Goal: Transaction & Acquisition: Purchase product/service

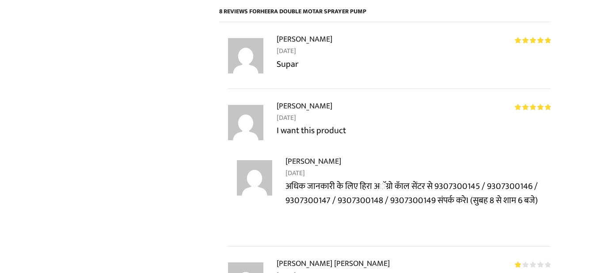
scroll to position [707, 0]
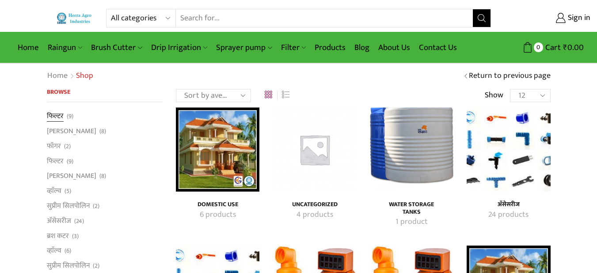
click at [50, 116] on link "फिल्टर" at bounding box center [55, 117] width 17 height 12
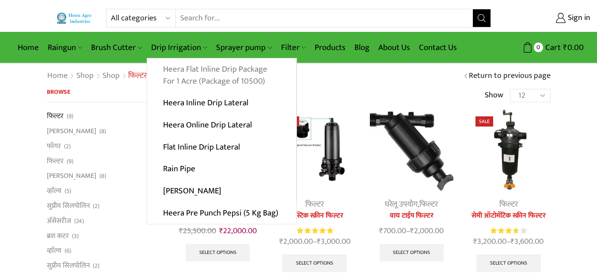
click at [185, 73] on link "Heera Flat Inline Drip Package For 1 Acre (Package of 10500)" at bounding box center [221, 75] width 149 height 34
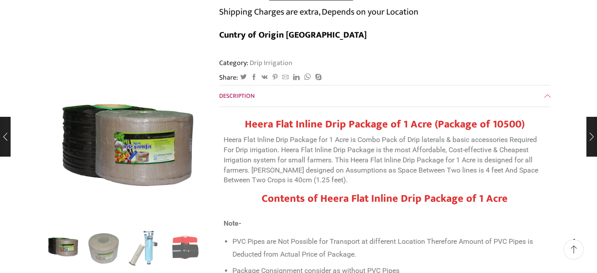
scroll to position [221, 0]
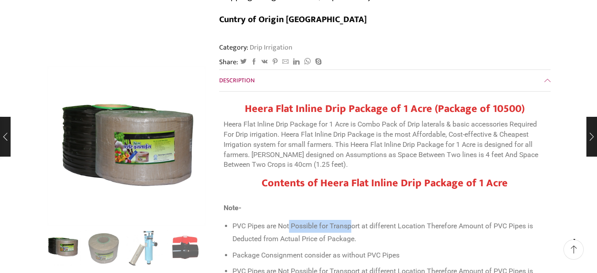
drag, startPoint x: 293, startPoint y: 204, endPoint x: 354, endPoint y: 207, distance: 61.1
click at [354, 220] on li "PVC Pipes are Not Possible for Transport at different Location Therefore Amount…" at bounding box center [389, 232] width 314 height 25
drag, startPoint x: 298, startPoint y: 217, endPoint x: 363, endPoint y: 216, distance: 65.4
click at [363, 220] on li "PVC Pipes are Not Possible for Transport at different Location Therefore Amount…" at bounding box center [389, 232] width 314 height 25
click at [396, 220] on li "PVC Pipes are Not Possible for Transport at different Location Therefore Amount…" at bounding box center [389, 232] width 314 height 25
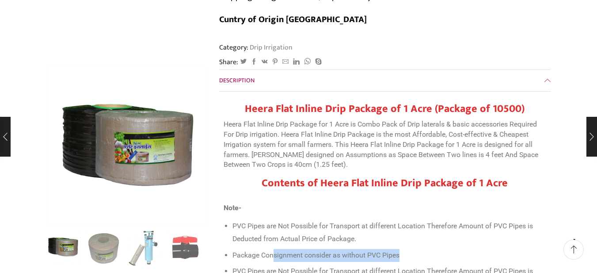
drag, startPoint x: 286, startPoint y: 233, endPoint x: 409, endPoint y: 232, distance: 122.9
click at [409, 249] on li "Package Consignment consider as without PVC Pipes" at bounding box center [389, 255] width 314 height 13
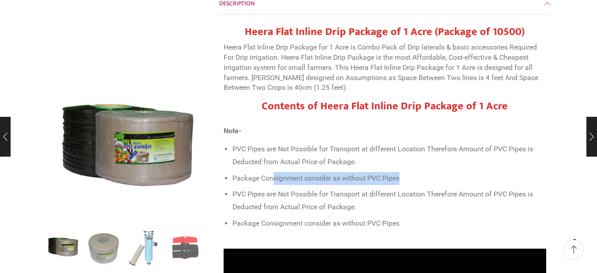
scroll to position [309, 0]
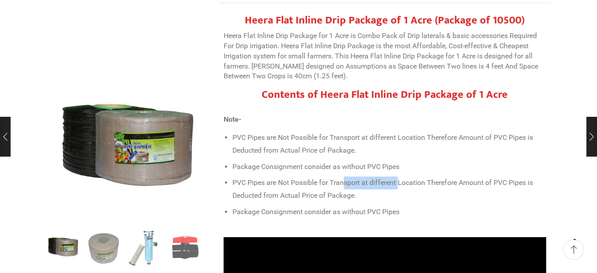
drag, startPoint x: 350, startPoint y: 161, endPoint x: 400, endPoint y: 162, distance: 50.4
click at [400, 176] on li "PVC Pipes are Not Possible for Transport at different Location Therefore Amount…" at bounding box center [389, 188] width 314 height 25
click at [471, 176] on li "PVC Pipes are Not Possible for Transport at different Location Therefore Amount…" at bounding box center [389, 188] width 314 height 25
click at [510, 176] on li "PVC Pipes are Not Possible for Transport at different Location Therefore Amount…" at bounding box center [389, 188] width 314 height 25
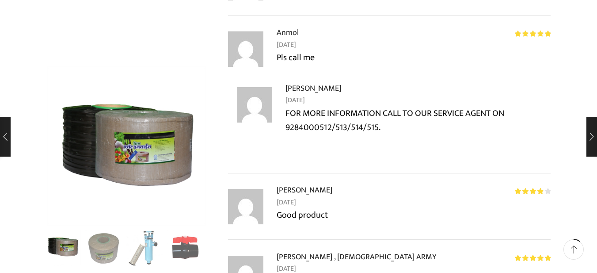
scroll to position [972, 0]
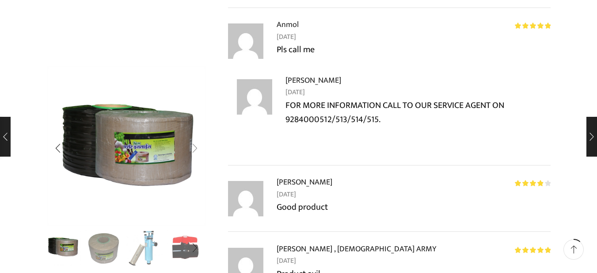
click at [198, 149] on div "Next slide" at bounding box center [195, 148] width 22 height 22
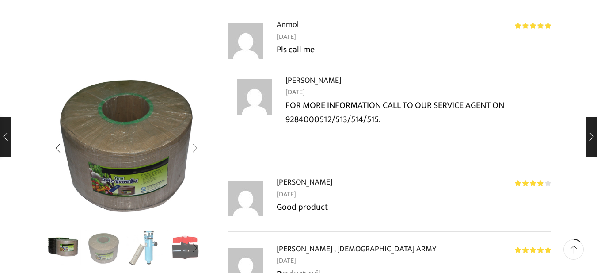
click at [198, 149] on div "Next slide" at bounding box center [195, 148] width 22 height 22
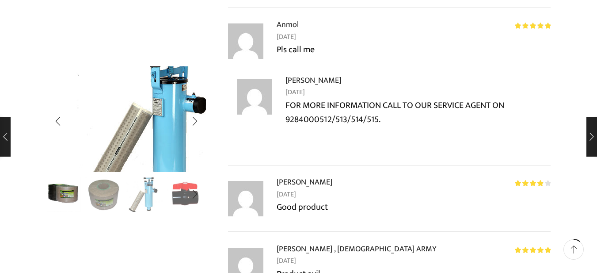
click at [165, 112] on img "3 / 10" at bounding box center [151, 122] width 236 height 157
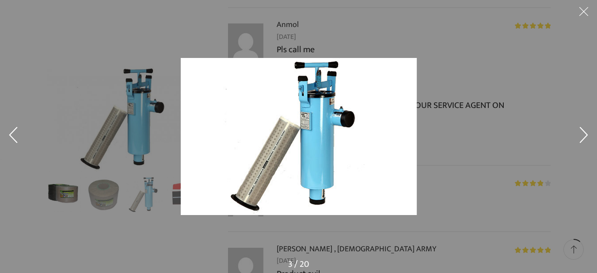
click at [584, 11] on button at bounding box center [584, 13] width 27 height 27
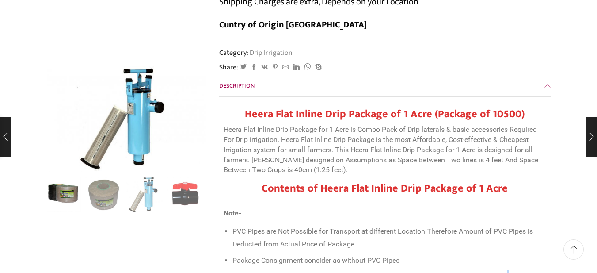
scroll to position [221, 0]
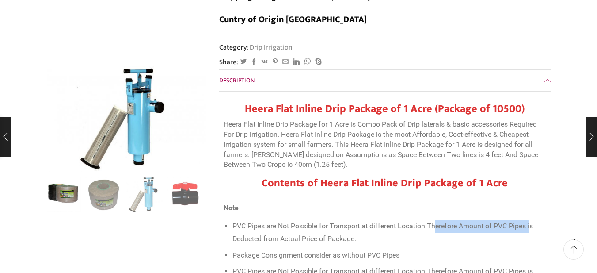
drag, startPoint x: 438, startPoint y: 205, endPoint x: 530, endPoint y: 201, distance: 92.9
click at [530, 220] on li "PVC Pipes are Not Possible for Transport at different Location Therefore Amount…" at bounding box center [389, 232] width 314 height 25
drag, startPoint x: 533, startPoint y: 199, endPoint x: 334, endPoint y: 201, distance: 199.3
click at [352, 220] on li "PVC Pipes are Not Possible for Transport at different Location Therefore Amount…" at bounding box center [389, 232] width 314 height 25
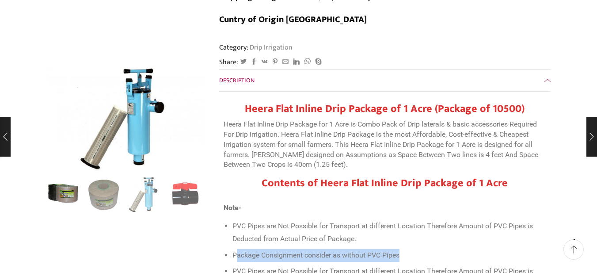
drag, startPoint x: 277, startPoint y: 240, endPoint x: 413, endPoint y: 232, distance: 135.9
click at [424, 249] on li "Package Consignment consider as without PVC Pipes" at bounding box center [389, 255] width 314 height 13
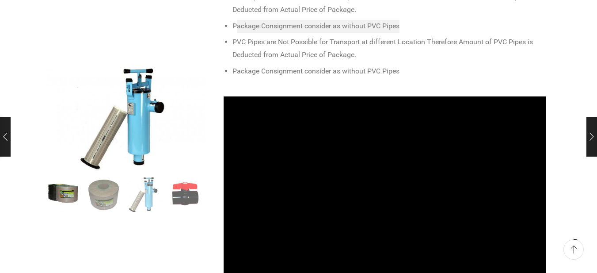
scroll to position [530, 0]
